Goal: Communication & Community: Connect with others

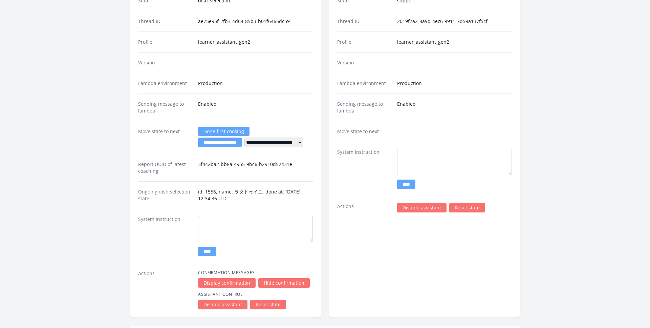
scroll to position [882, 0]
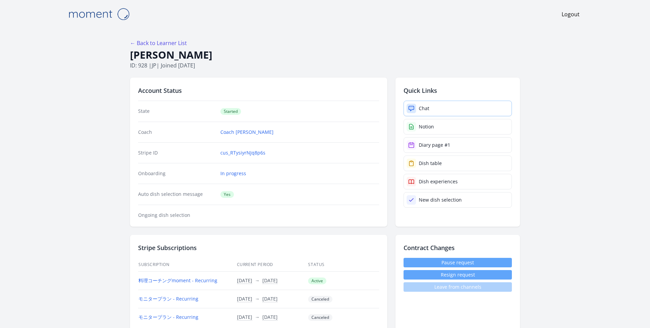
click at [453, 103] on link "Chat" at bounding box center [458, 109] width 108 height 16
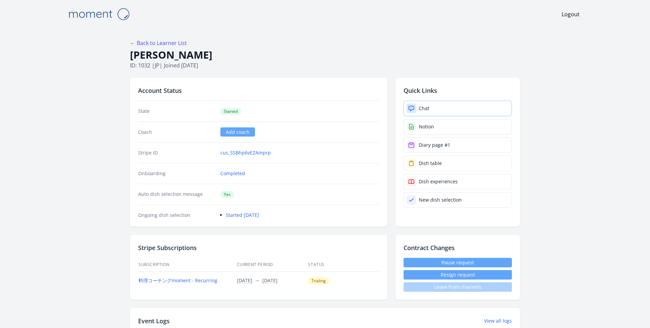
click at [430, 103] on link "Chat" at bounding box center [458, 109] width 108 height 16
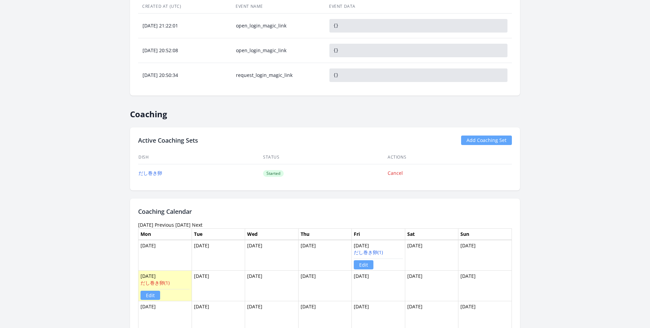
scroll to position [330, 0]
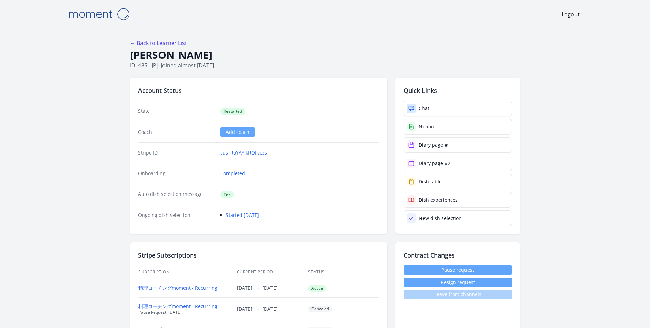
click at [432, 112] on link "Chat" at bounding box center [458, 109] width 108 height 16
click at [421, 106] on div "Chat" at bounding box center [424, 108] width 10 height 7
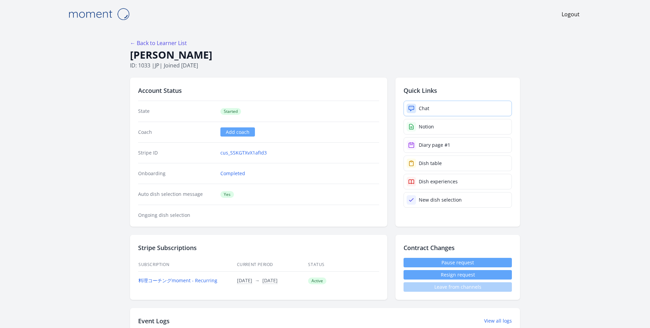
click at [463, 107] on link "Chat" at bounding box center [458, 109] width 108 height 16
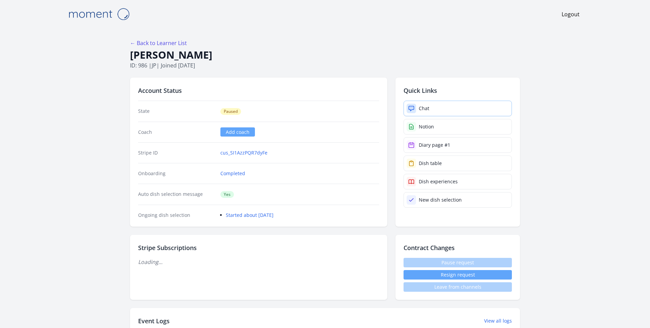
click at [425, 103] on link "Chat" at bounding box center [458, 109] width 108 height 16
